Goal: Information Seeking & Learning: Find specific fact

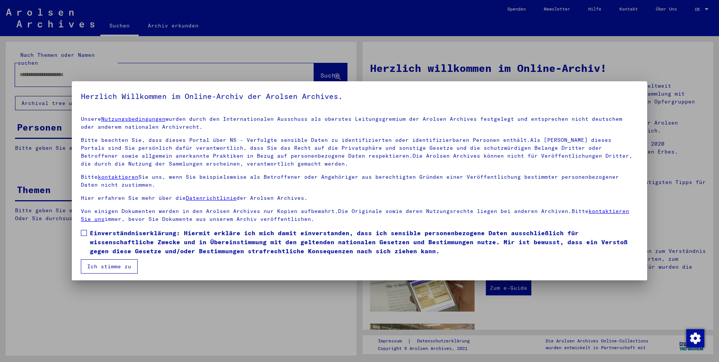
type input "**********"
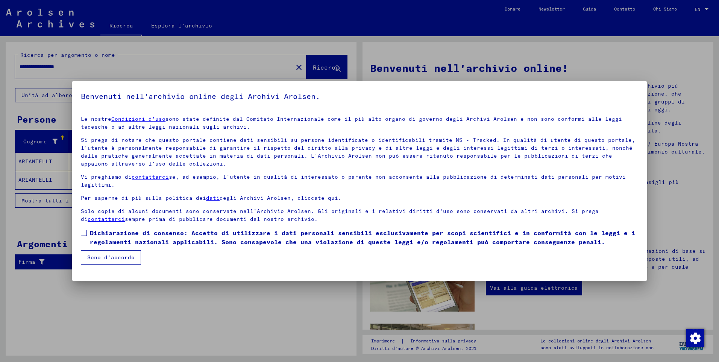
drag, startPoint x: 83, startPoint y: 235, endPoint x: 98, endPoint y: 250, distance: 21.5
click at [83, 235] on span at bounding box center [84, 233] width 6 height 6
click at [111, 261] on button "Sono d'accordo" at bounding box center [111, 257] width 60 height 14
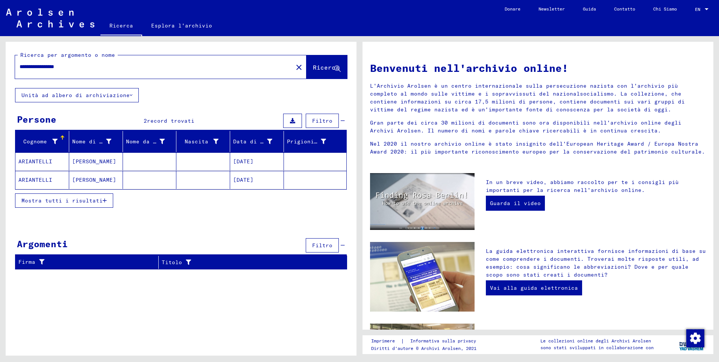
click at [106, 201] on icon "button" at bounding box center [105, 200] width 4 height 5
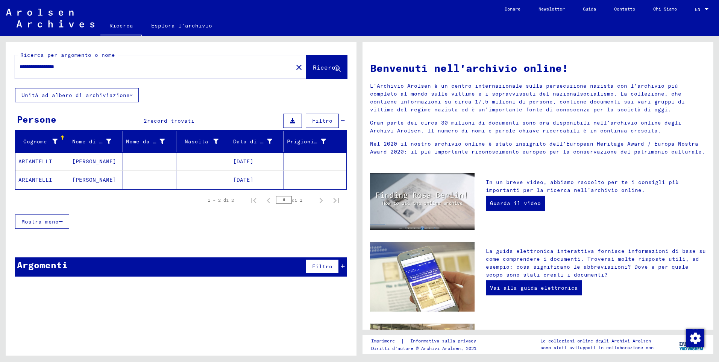
click at [41, 162] on mat-cell "ARIANTELLI" at bounding box center [42, 161] width 54 height 18
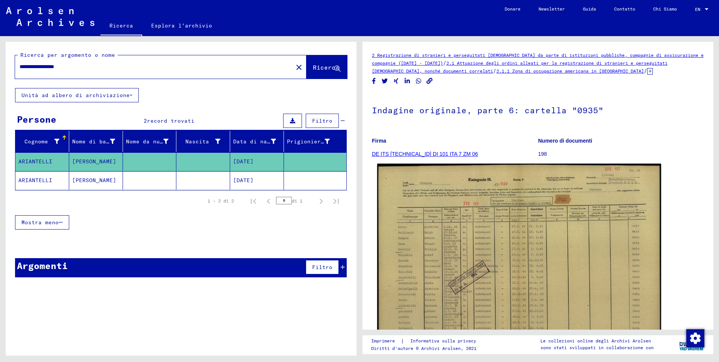
click at [506, 276] on img at bounding box center [519, 264] width 284 height 201
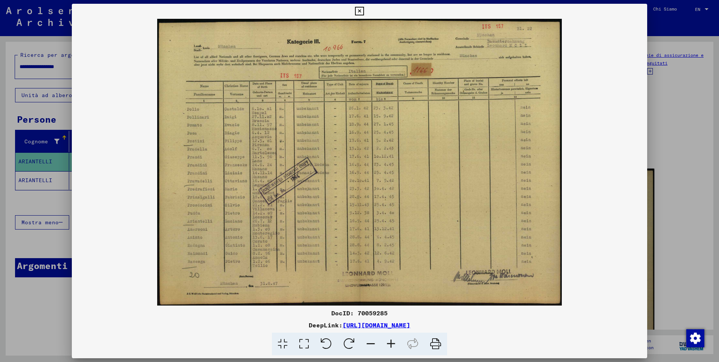
click at [391, 344] on icon at bounding box center [391, 343] width 20 height 23
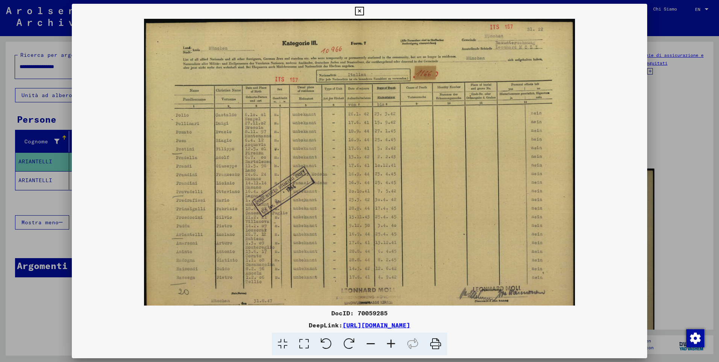
click at [391, 344] on icon at bounding box center [391, 343] width 20 height 23
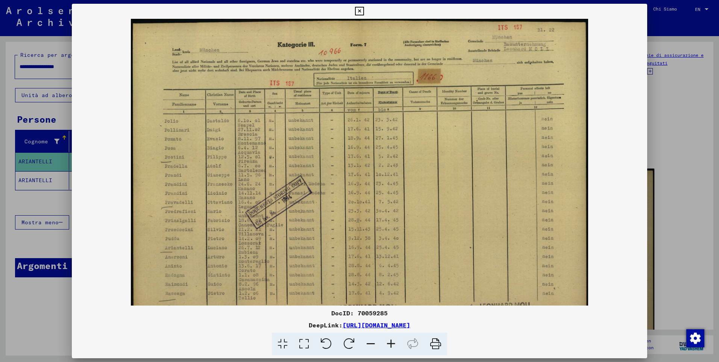
click at [391, 344] on icon at bounding box center [391, 343] width 20 height 23
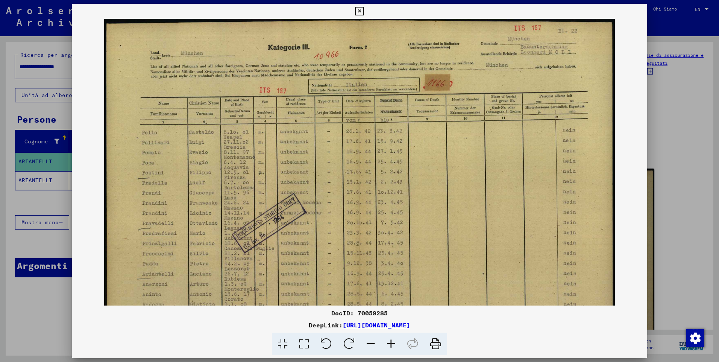
drag, startPoint x: 333, startPoint y: 293, endPoint x: 367, endPoint y: 88, distance: 207.7
click at [181, 320] on div "DocID: 70059285 DeepLink: [URL][DOMAIN_NAME]" at bounding box center [359, 180] width 575 height 352
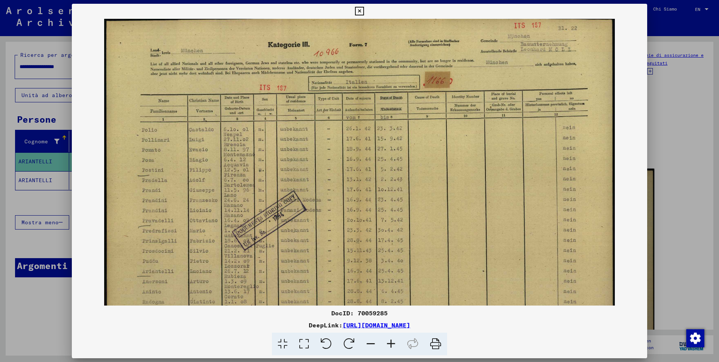
click at [357, 10] on icon at bounding box center [359, 11] width 9 height 9
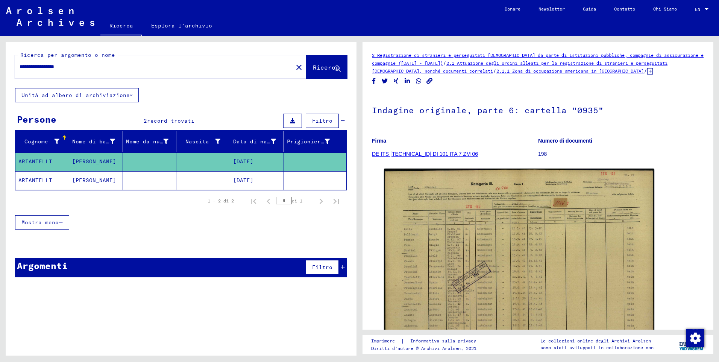
click at [37, 184] on mat-cell "ARIANTELLI" at bounding box center [42, 180] width 54 height 18
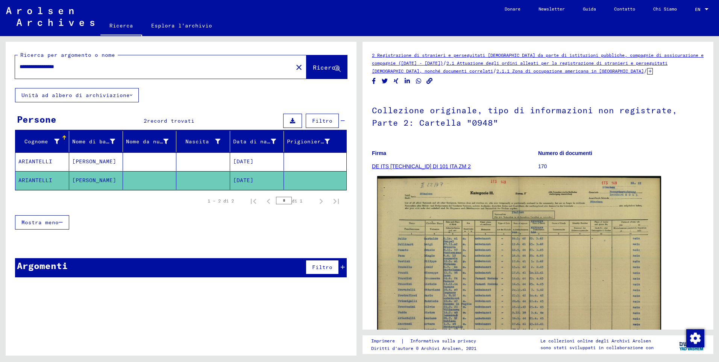
click at [487, 271] on img at bounding box center [519, 277] width 284 height 202
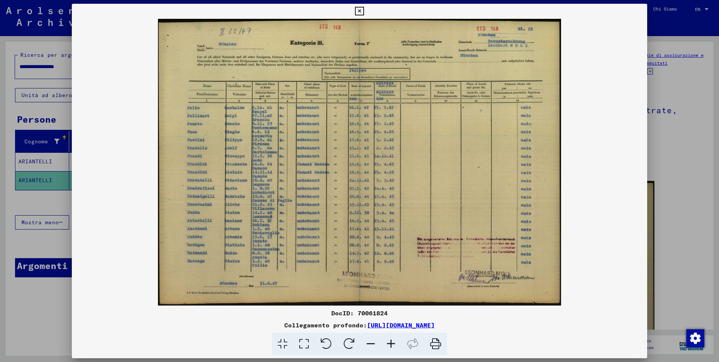
click at [390, 344] on icon at bounding box center [391, 343] width 20 height 23
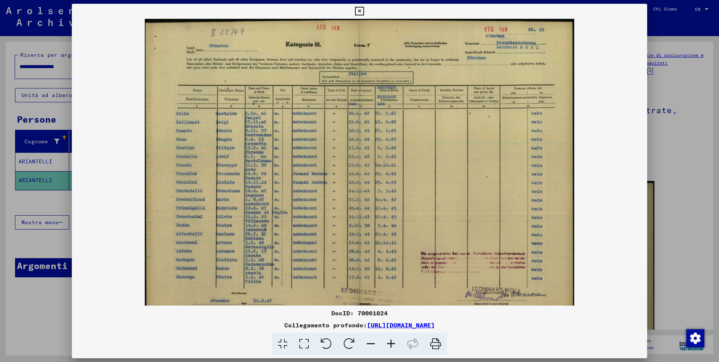
click at [390, 344] on icon at bounding box center [391, 343] width 20 height 23
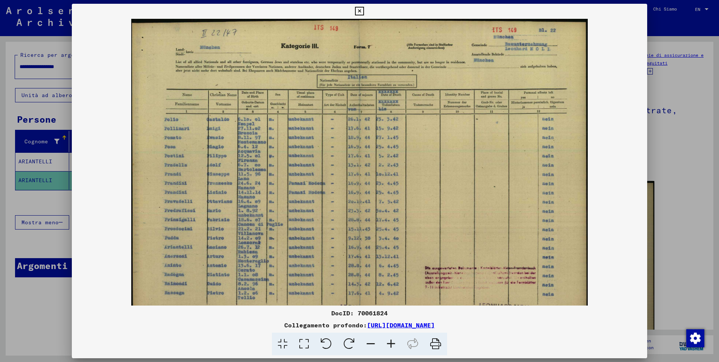
click at [390, 344] on icon at bounding box center [391, 343] width 20 height 23
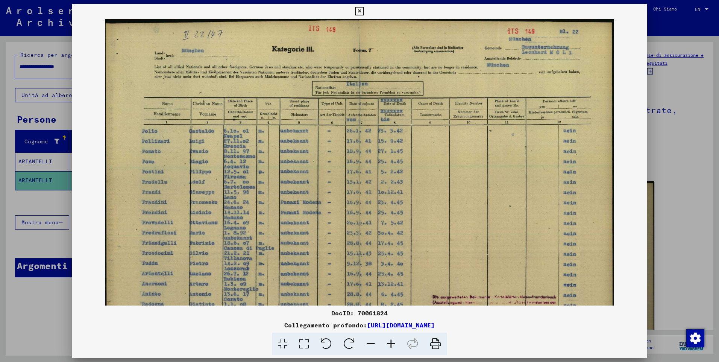
click at [390, 344] on icon at bounding box center [391, 343] width 20 height 23
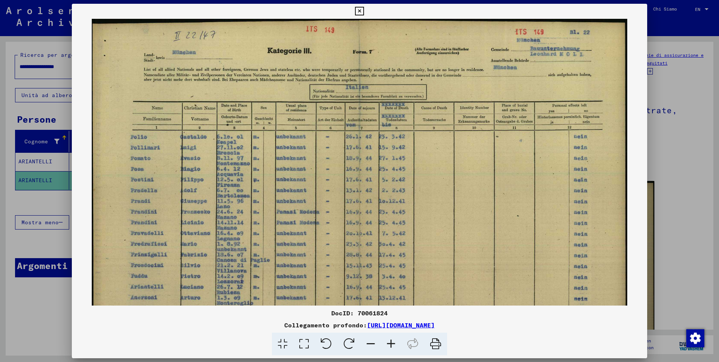
drag, startPoint x: 376, startPoint y: 258, endPoint x: 450, endPoint y: 260, distance: 73.3
click at [456, 272] on img at bounding box center [359, 209] width 535 height 380
